Goal: Information Seeking & Learning: Learn about a topic

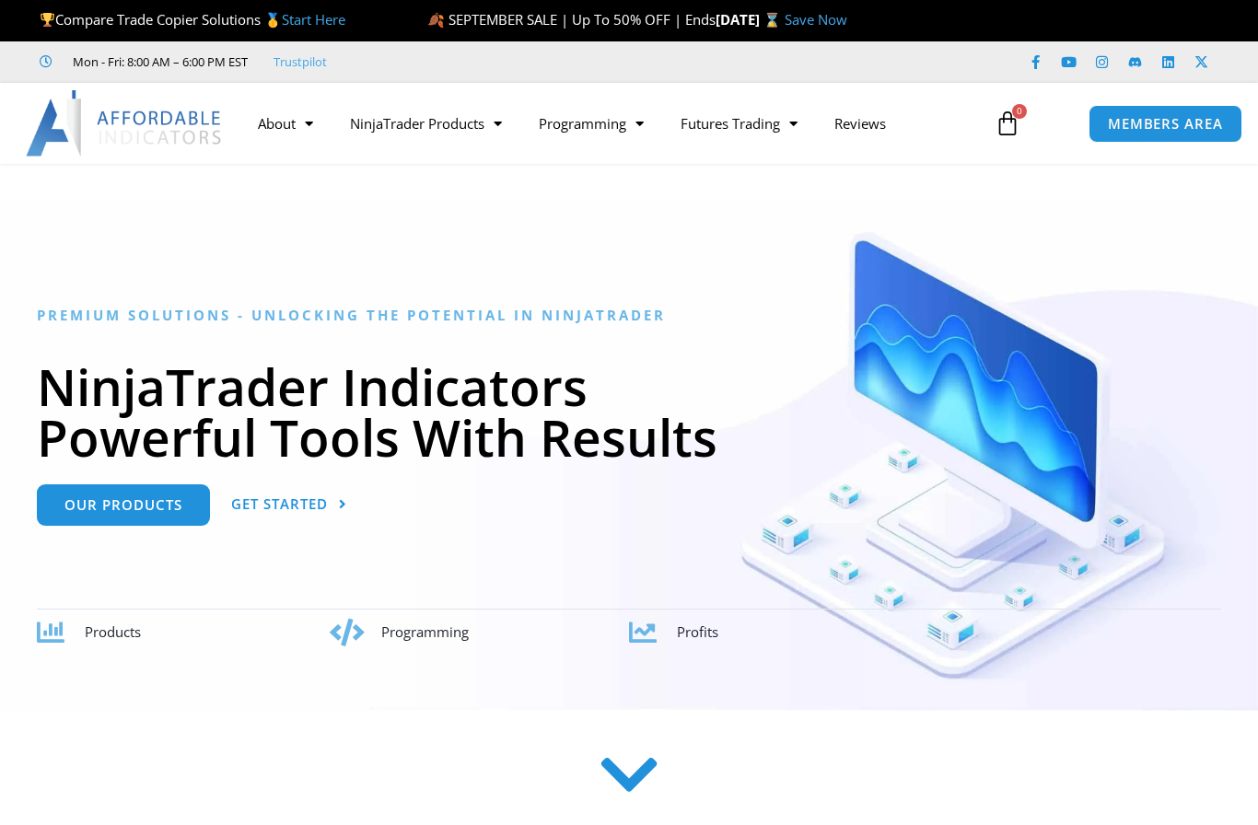
click at [636, 124] on span "Menu" at bounding box center [634, 124] width 17 height 32
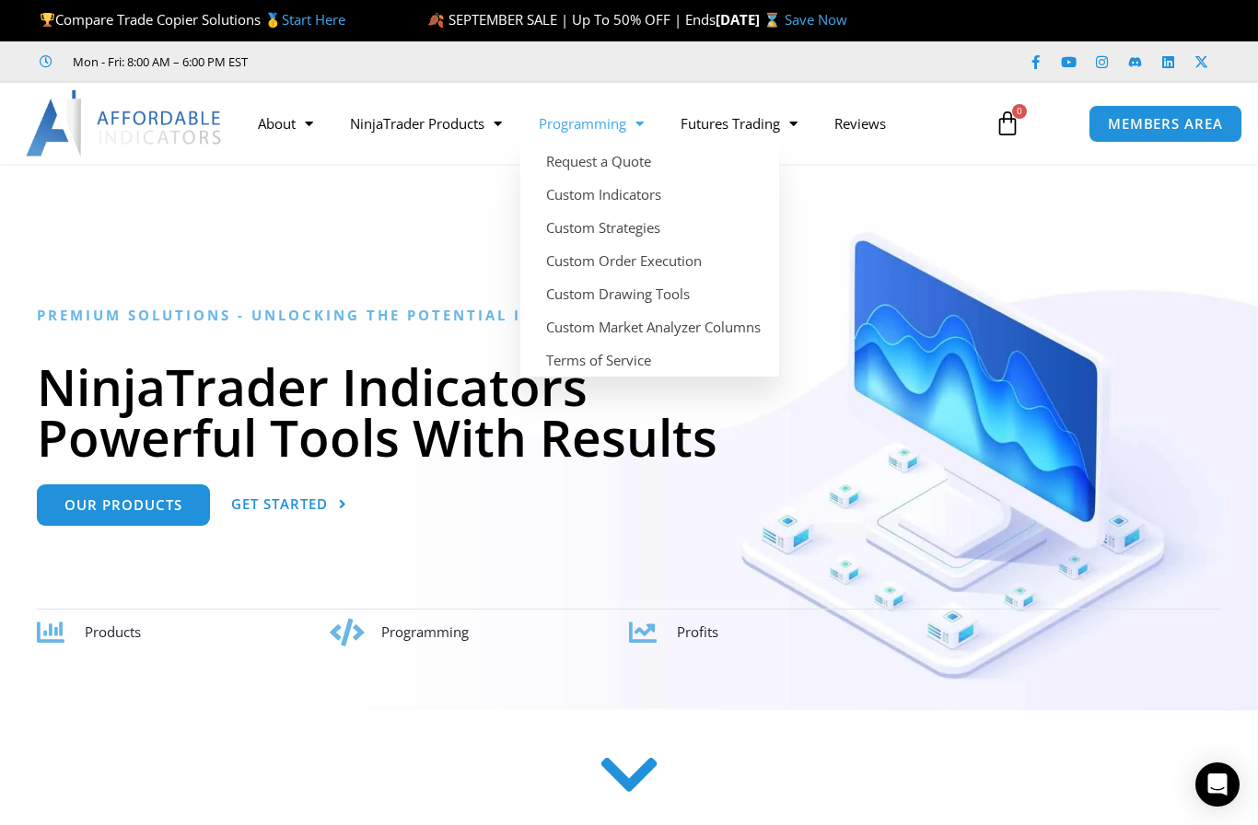
click at [653, 198] on link "Custom Indicators" at bounding box center [649, 194] width 259 height 33
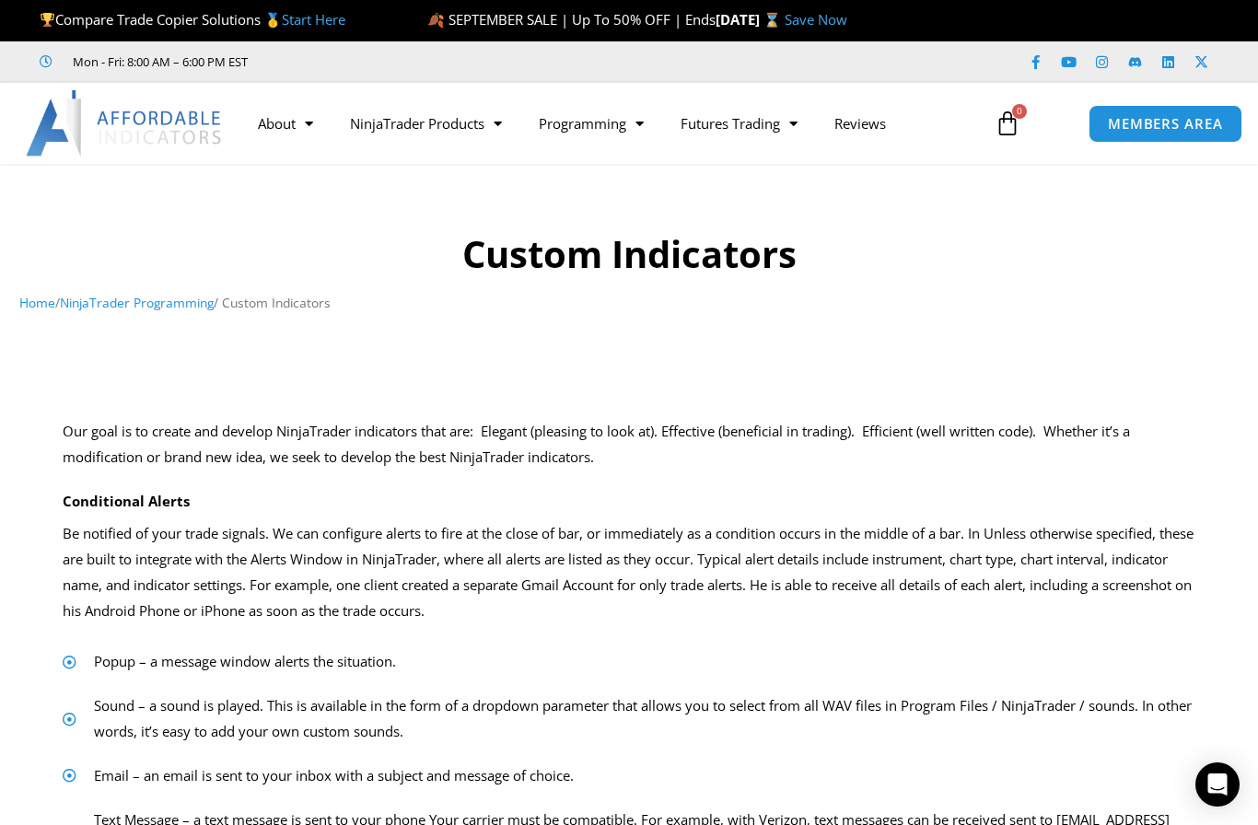
click at [491, 124] on span "Menu" at bounding box center [492, 124] width 17 height 32
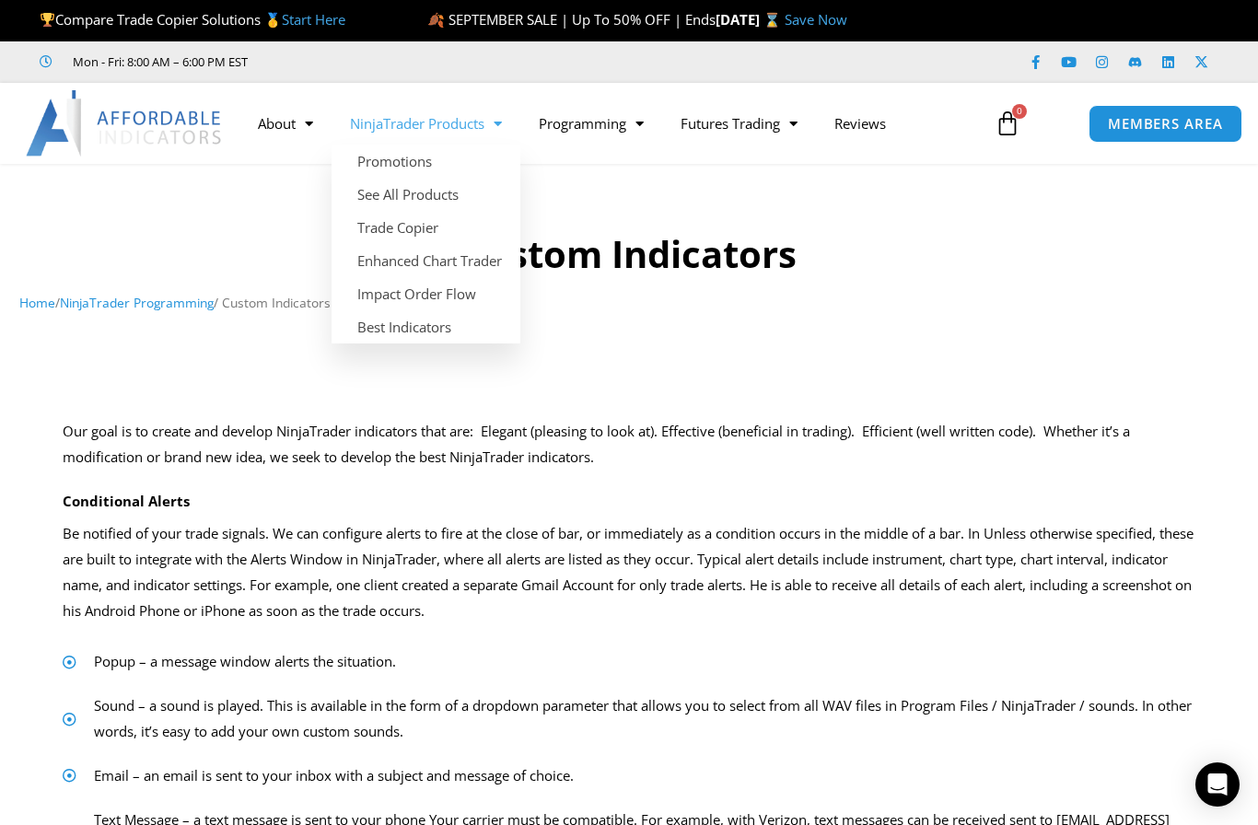
click at [485, 262] on link "Enhanced Chart Trader" at bounding box center [426, 260] width 189 height 33
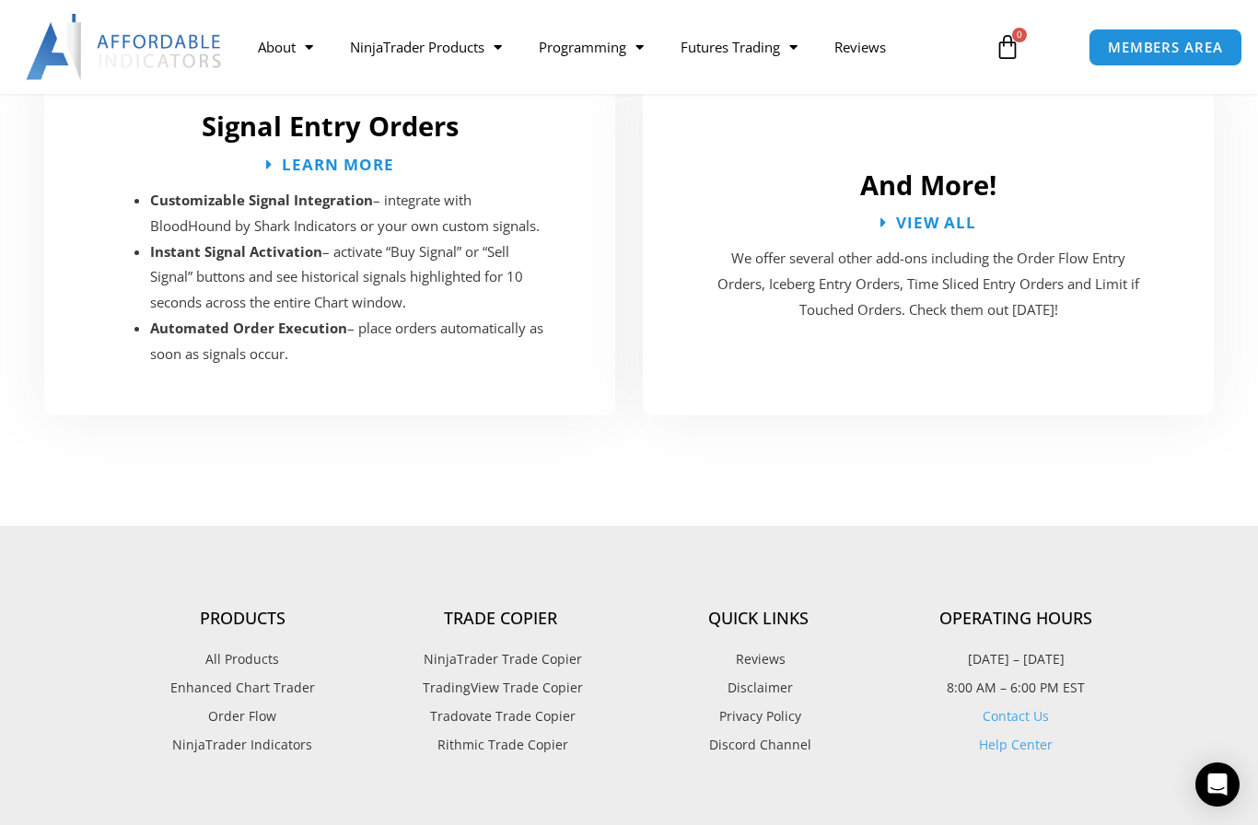
scroll to position [3539, 0]
click at [950, 214] on span "View All" at bounding box center [936, 222] width 80 height 16
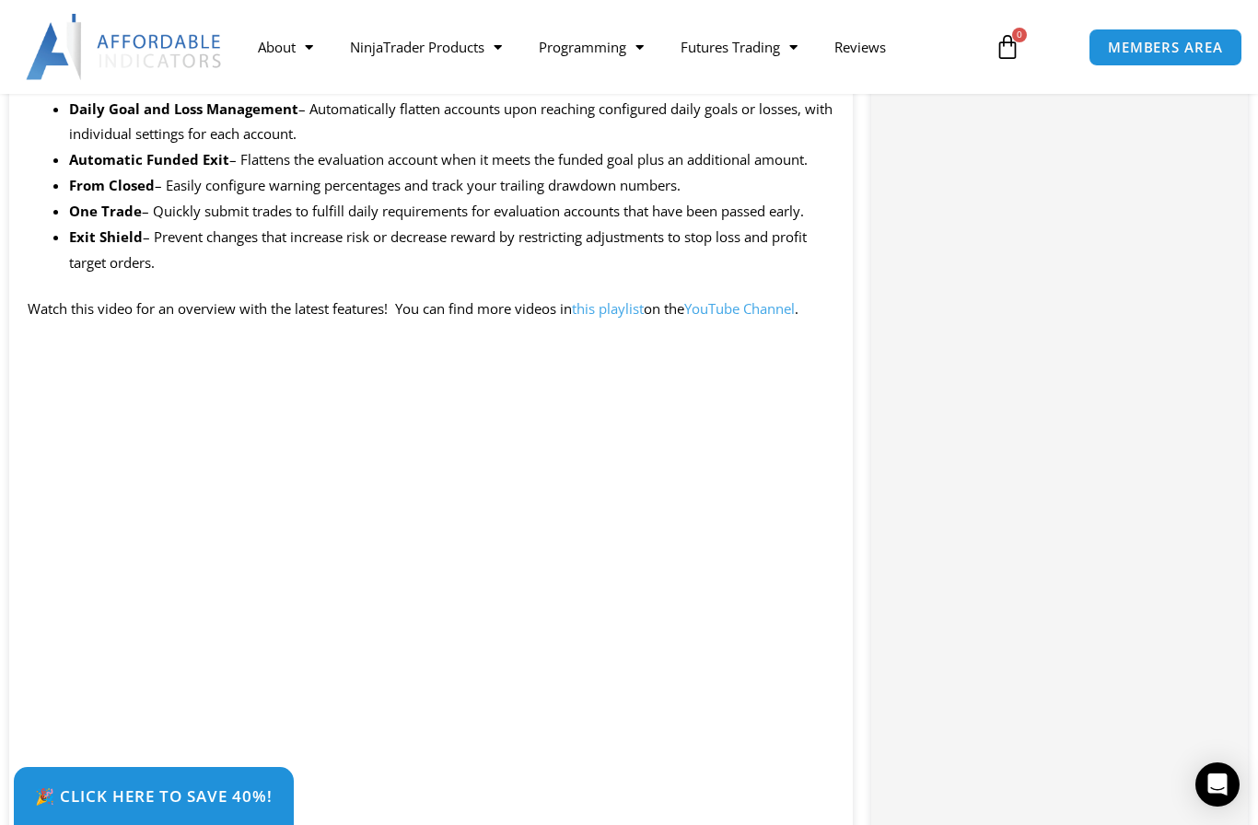
scroll to position [1719, 0]
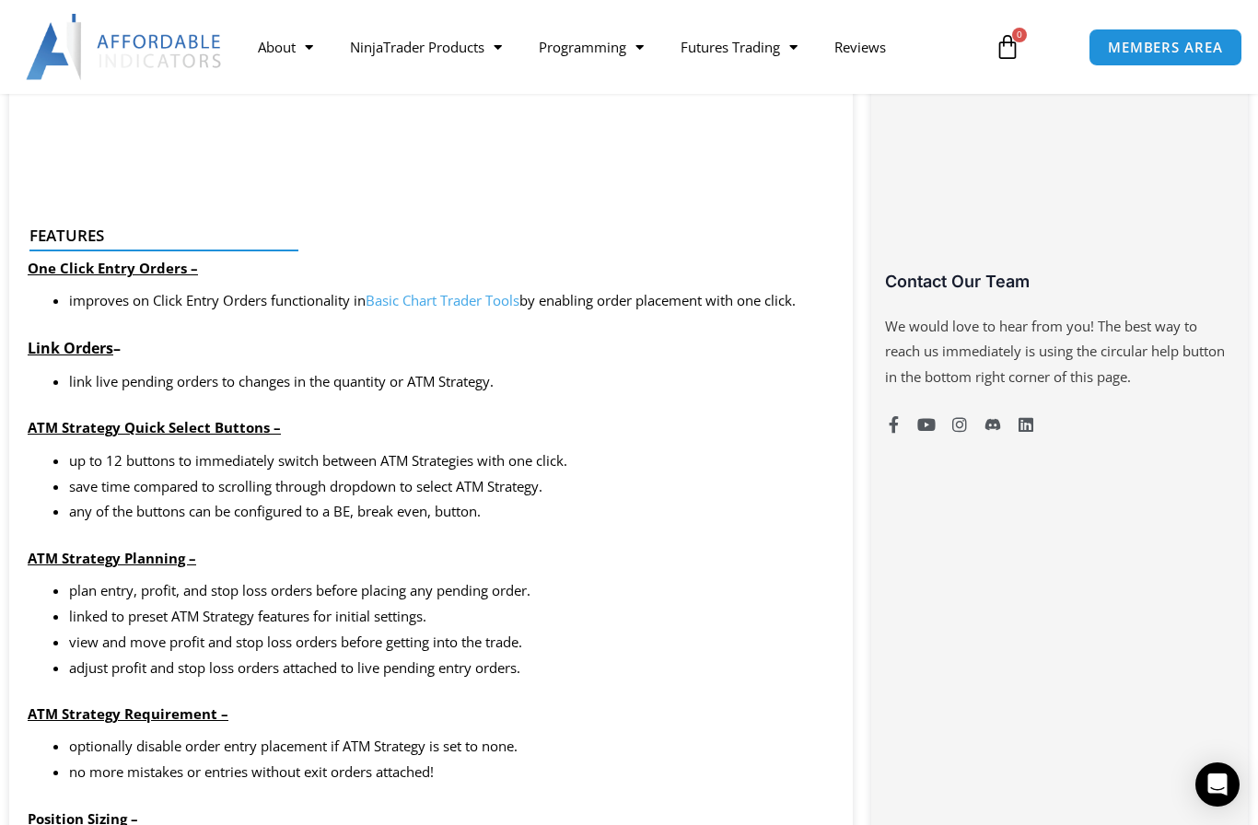
scroll to position [1317, 0]
